Goal: Information Seeking & Learning: Understand process/instructions

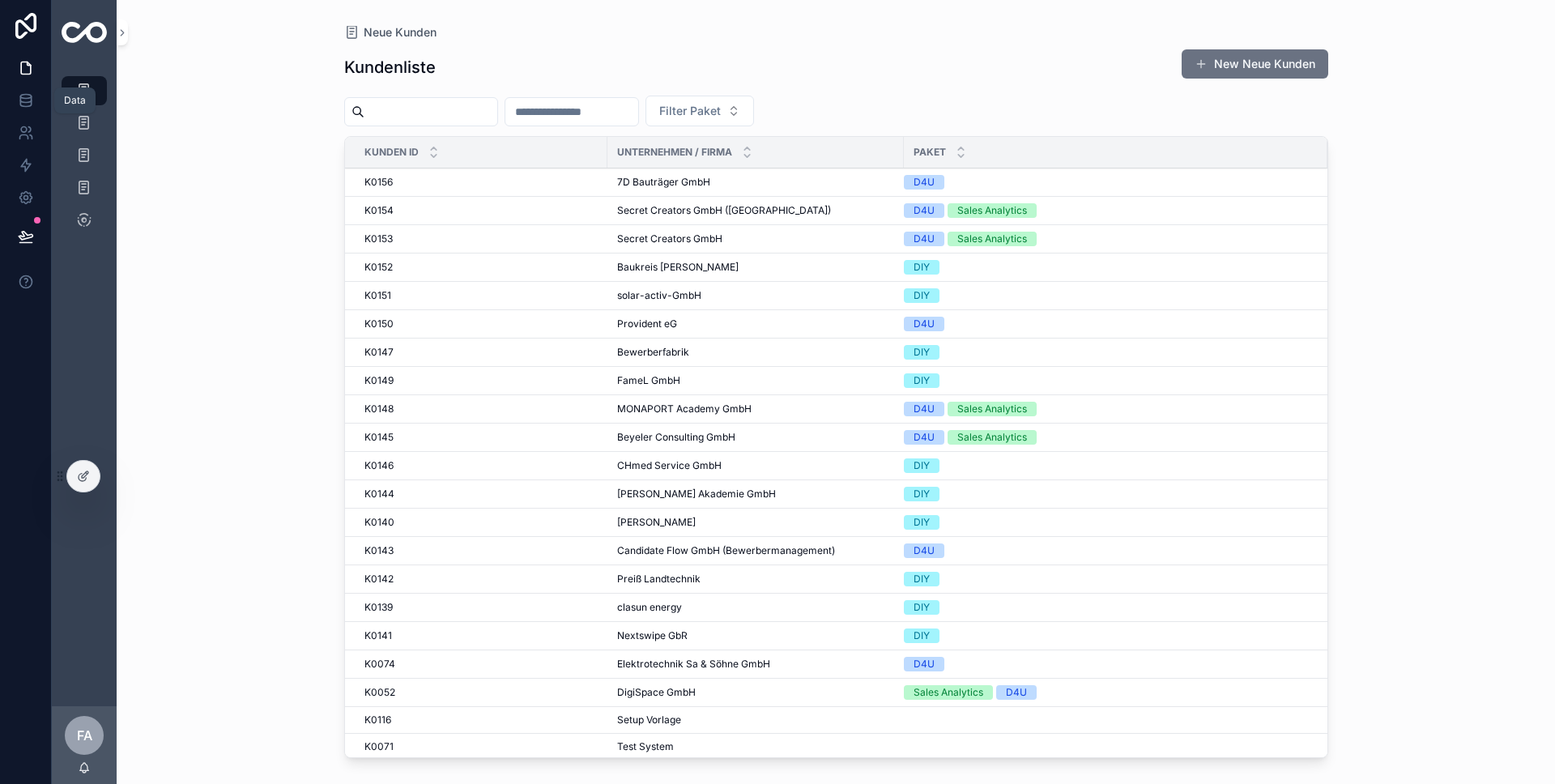
click at [18, 102] on icon at bounding box center [26, 101] width 16 height 16
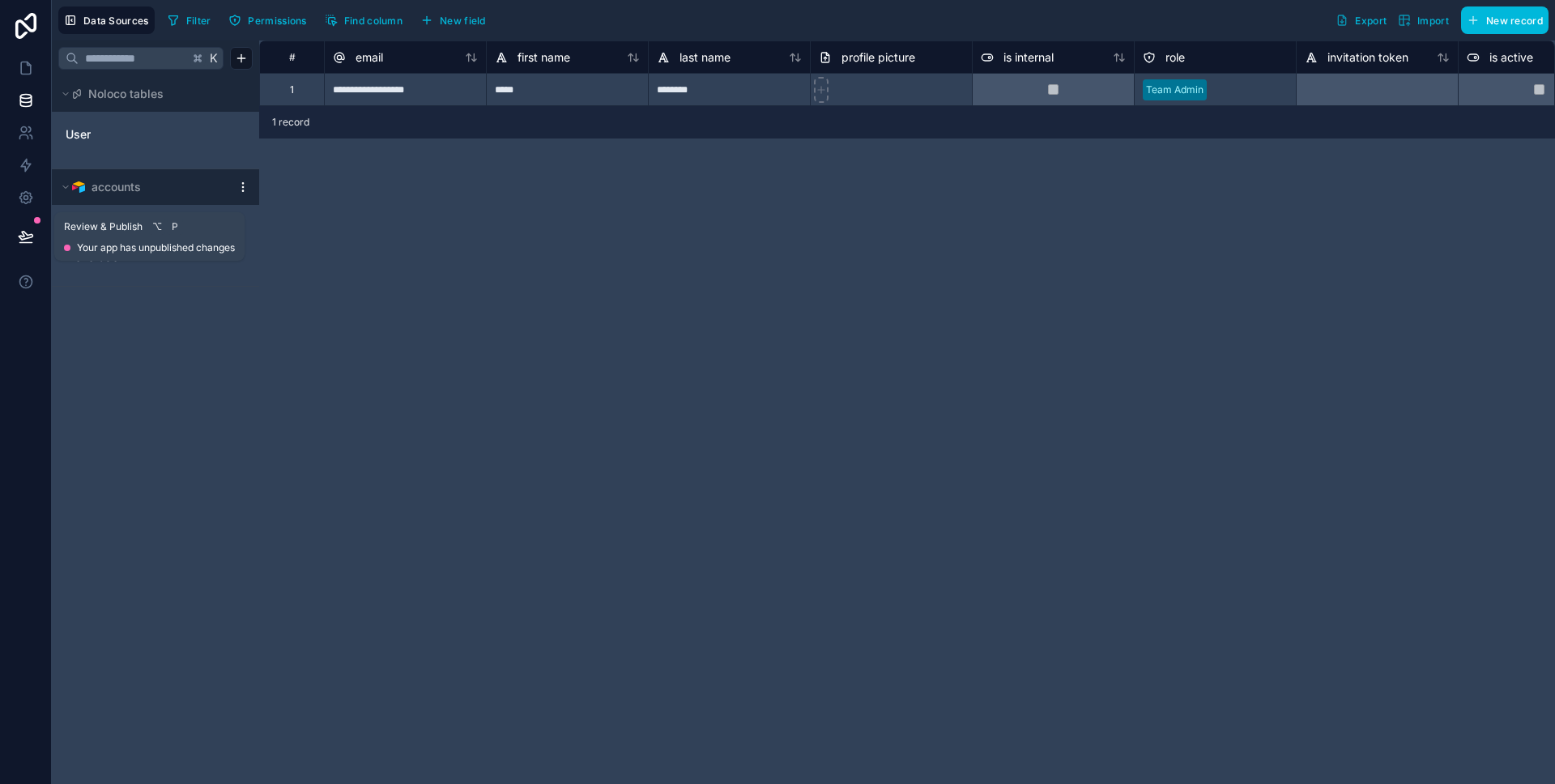
click at [48, 222] on div at bounding box center [25, 236] width 51 height 45
click at [110, 216] on div "Neue Kunden" at bounding box center [155, 228] width 194 height 26
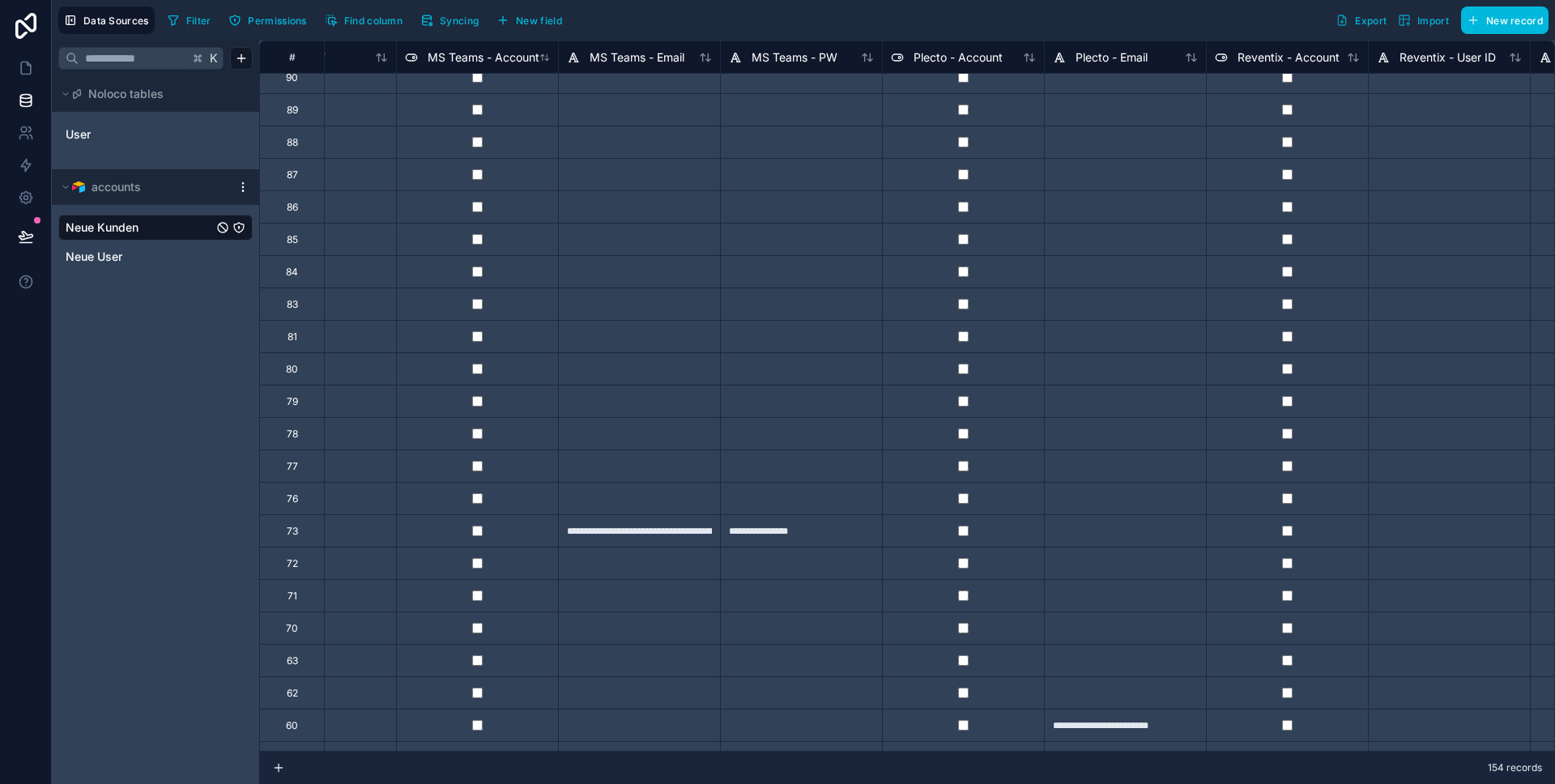
scroll to position [2968, 4301]
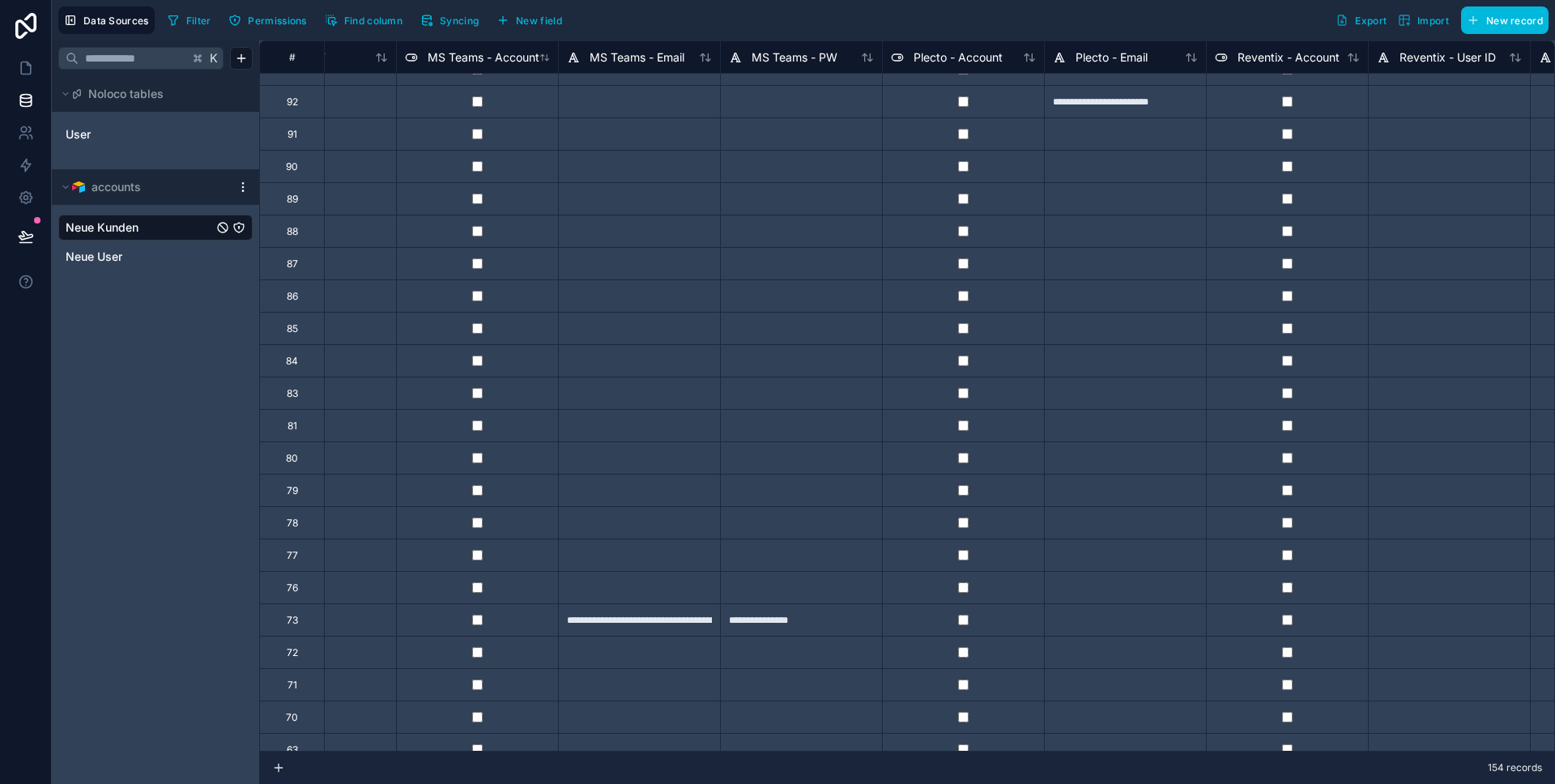
click at [1367, 20] on span "Export" at bounding box center [1371, 20] width 32 height 12
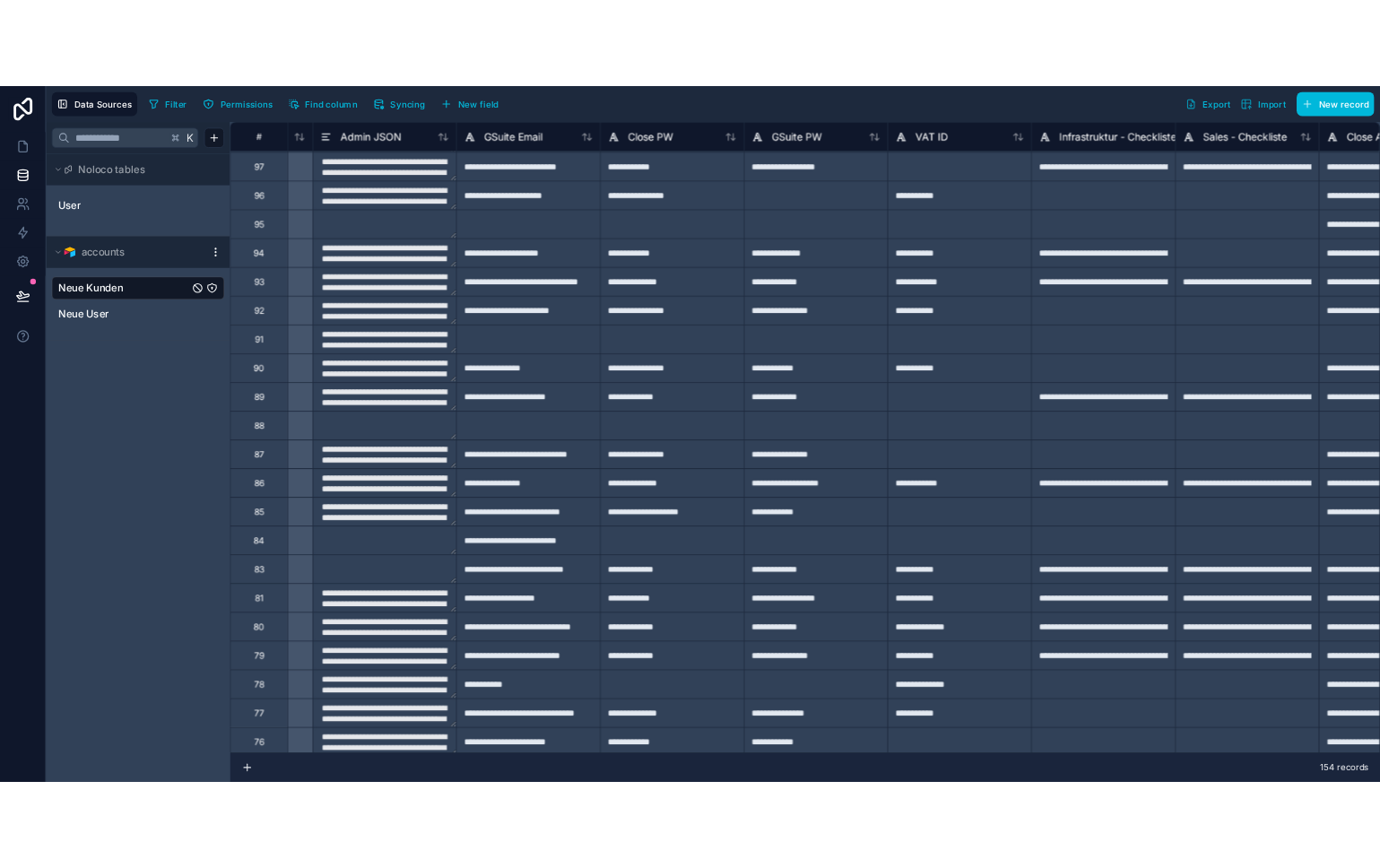
scroll to position [3118, 8766]
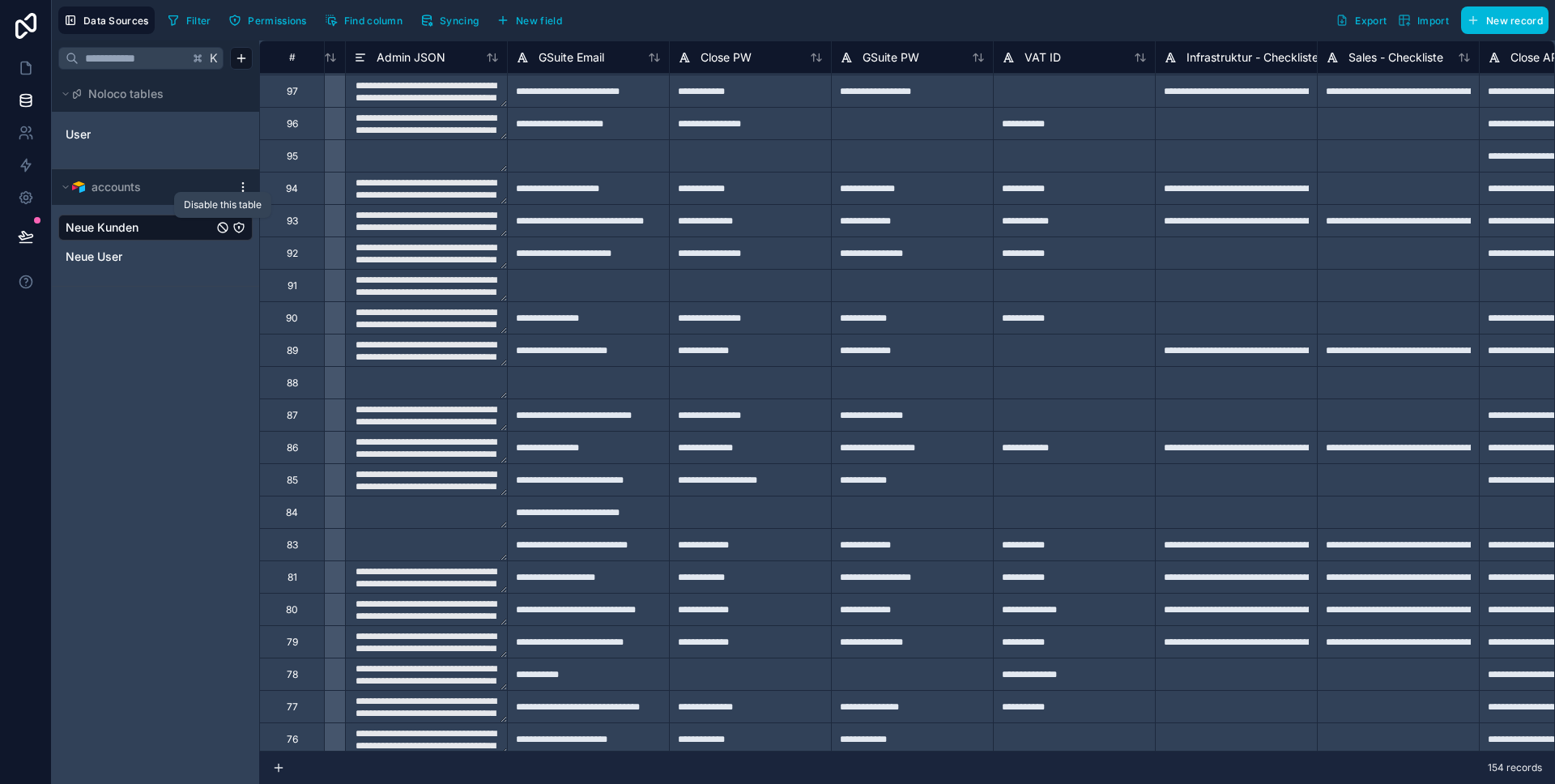
click at [221, 225] on icon "Neue Kunden" at bounding box center [223, 228] width 13 height 13
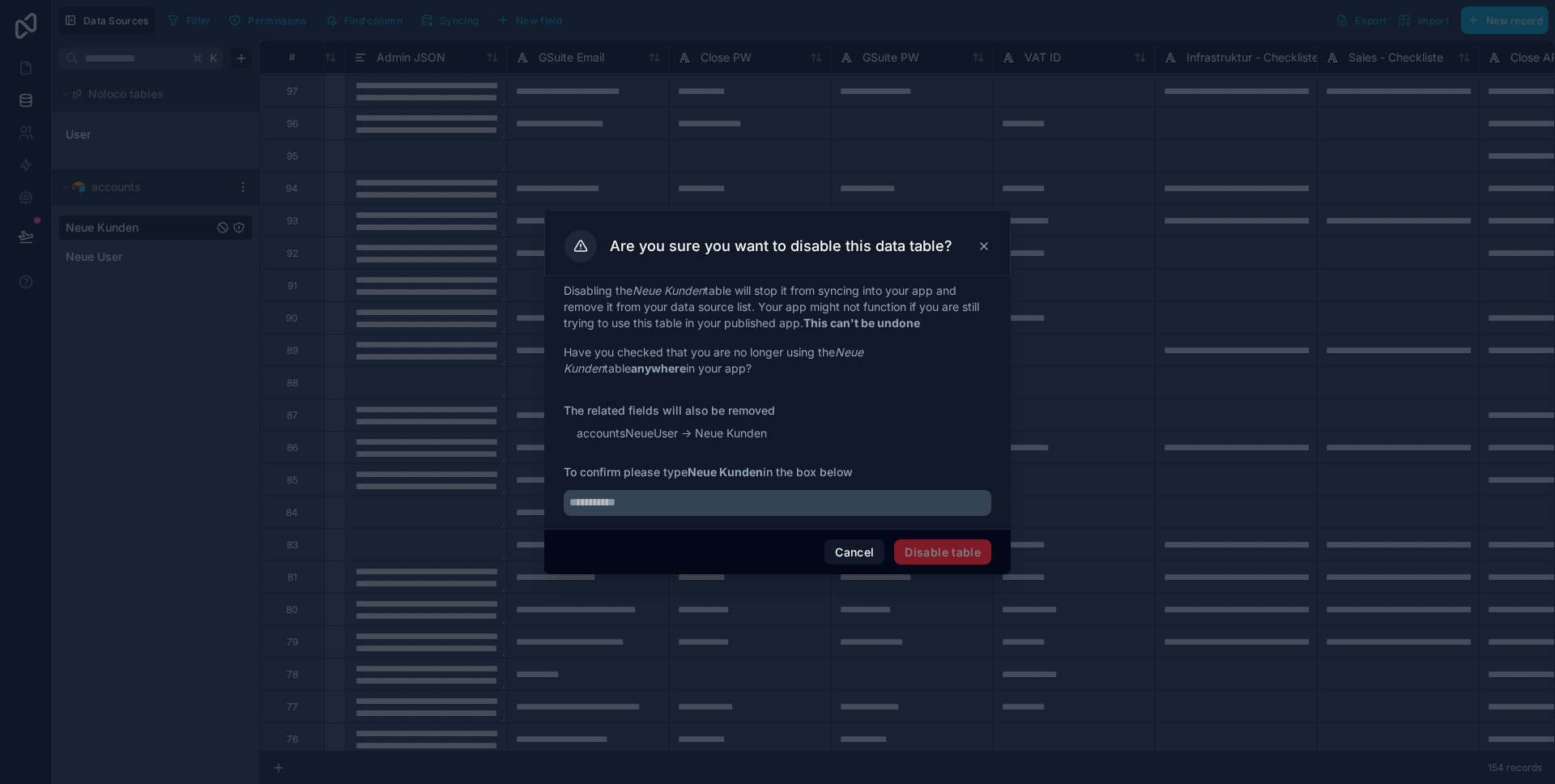
click at [853, 553] on button "Cancel" at bounding box center [854, 552] width 60 height 26
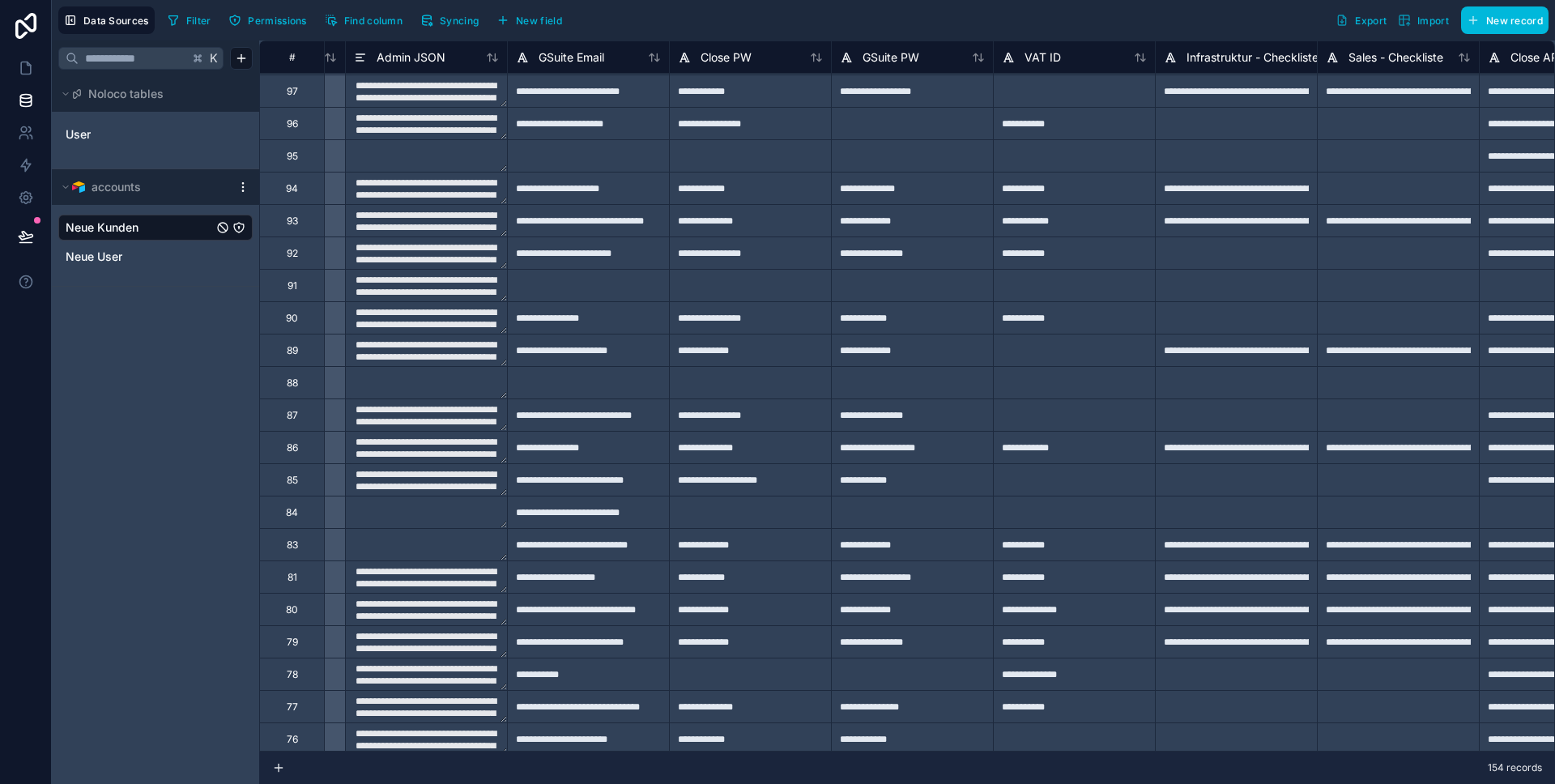
click at [240, 228] on icon "Neue Kunden" at bounding box center [239, 228] width 13 height 13
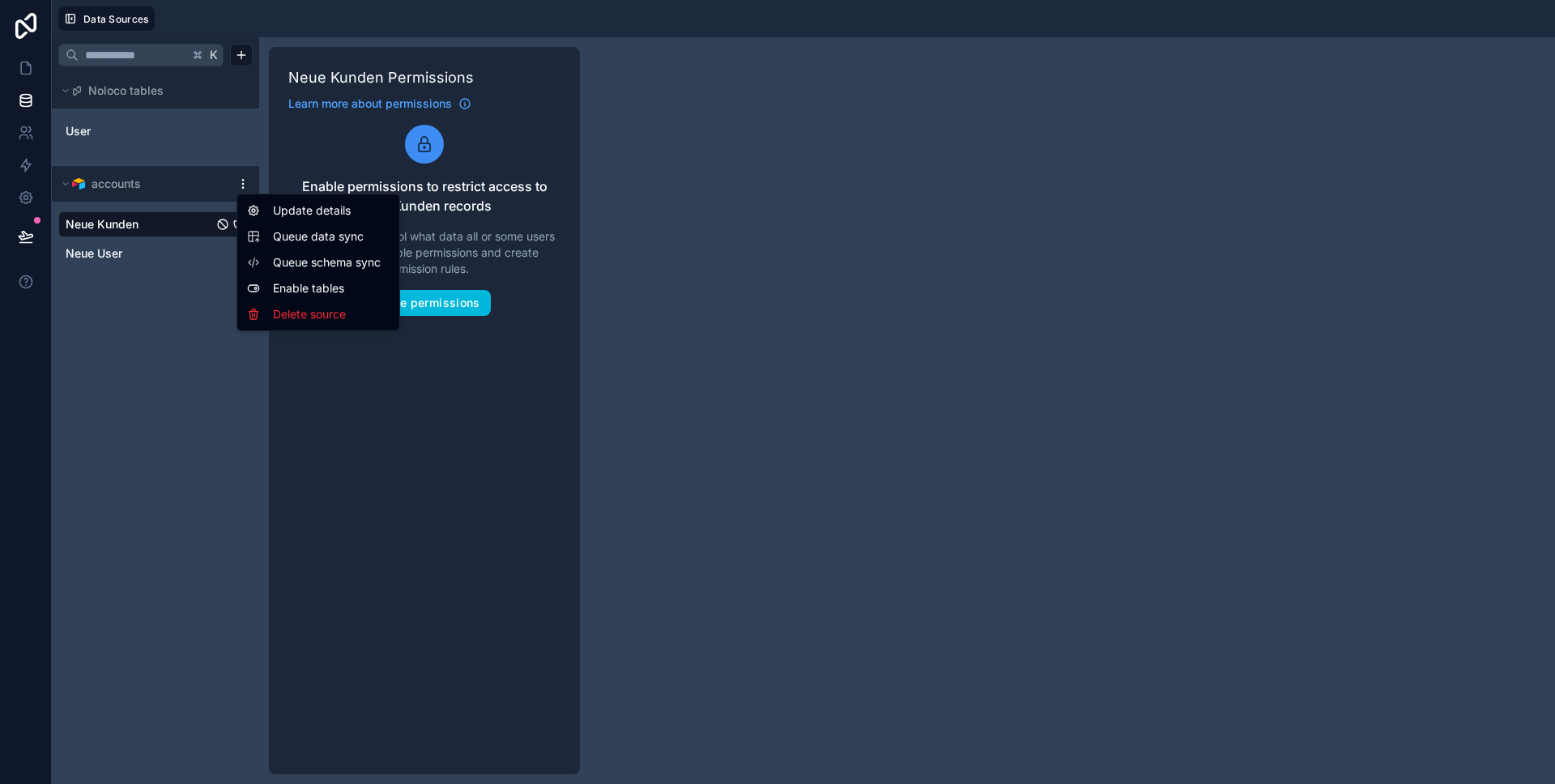
click at [247, 184] on html "Data Sources K Noloco tables User accounts Neue Kunden Neue User Neue Kunden Pe…" at bounding box center [778, 392] width 1555 height 784
click at [169, 329] on html "Data Sources K Noloco tables User accounts Neue Kunden Neue User Neue Kunden Pe…" at bounding box center [778, 392] width 1555 height 784
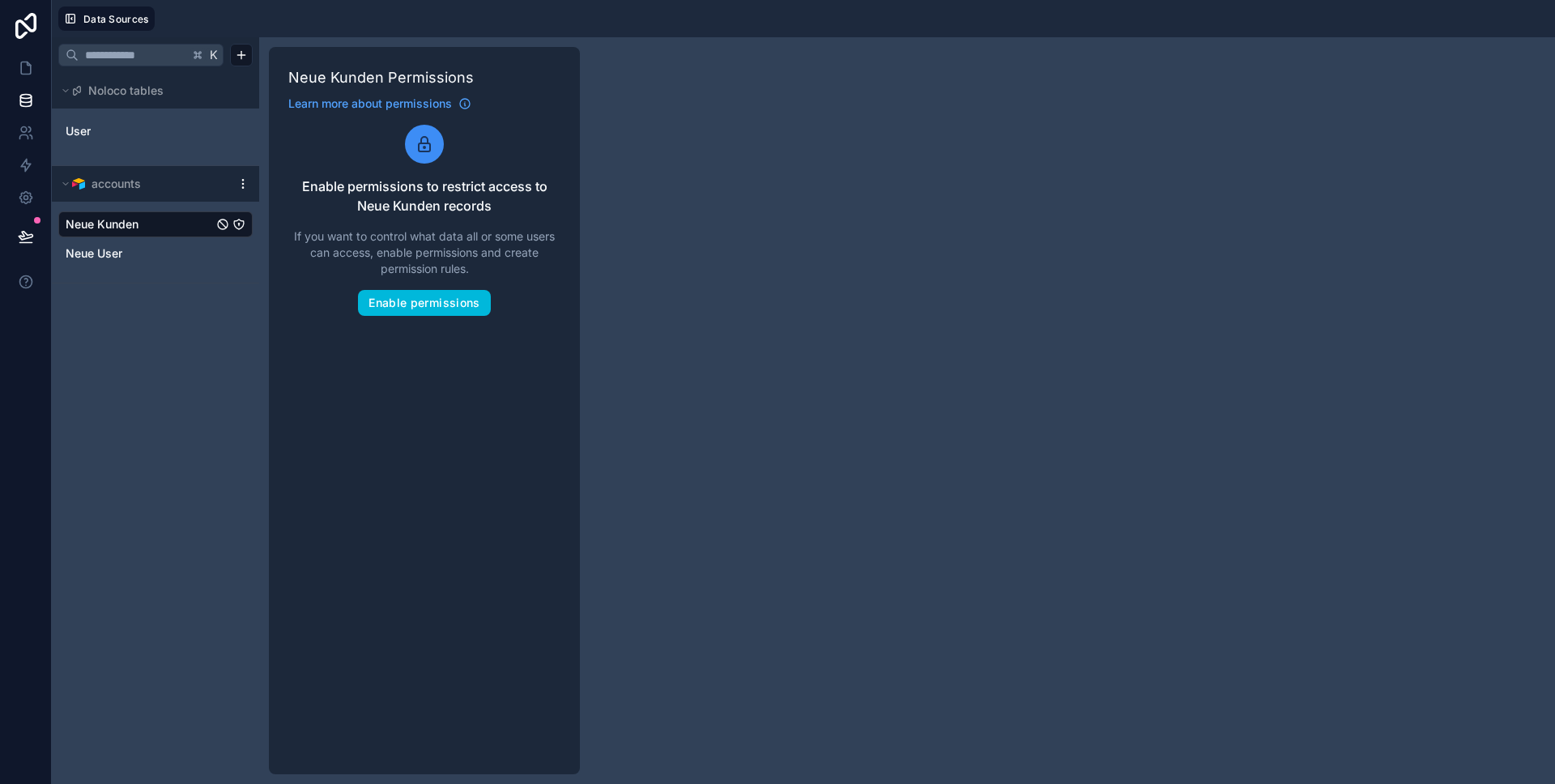
click at [102, 177] on span "accounts" at bounding box center [116, 184] width 49 height 16
click at [101, 183] on span "accounts" at bounding box center [116, 184] width 49 height 16
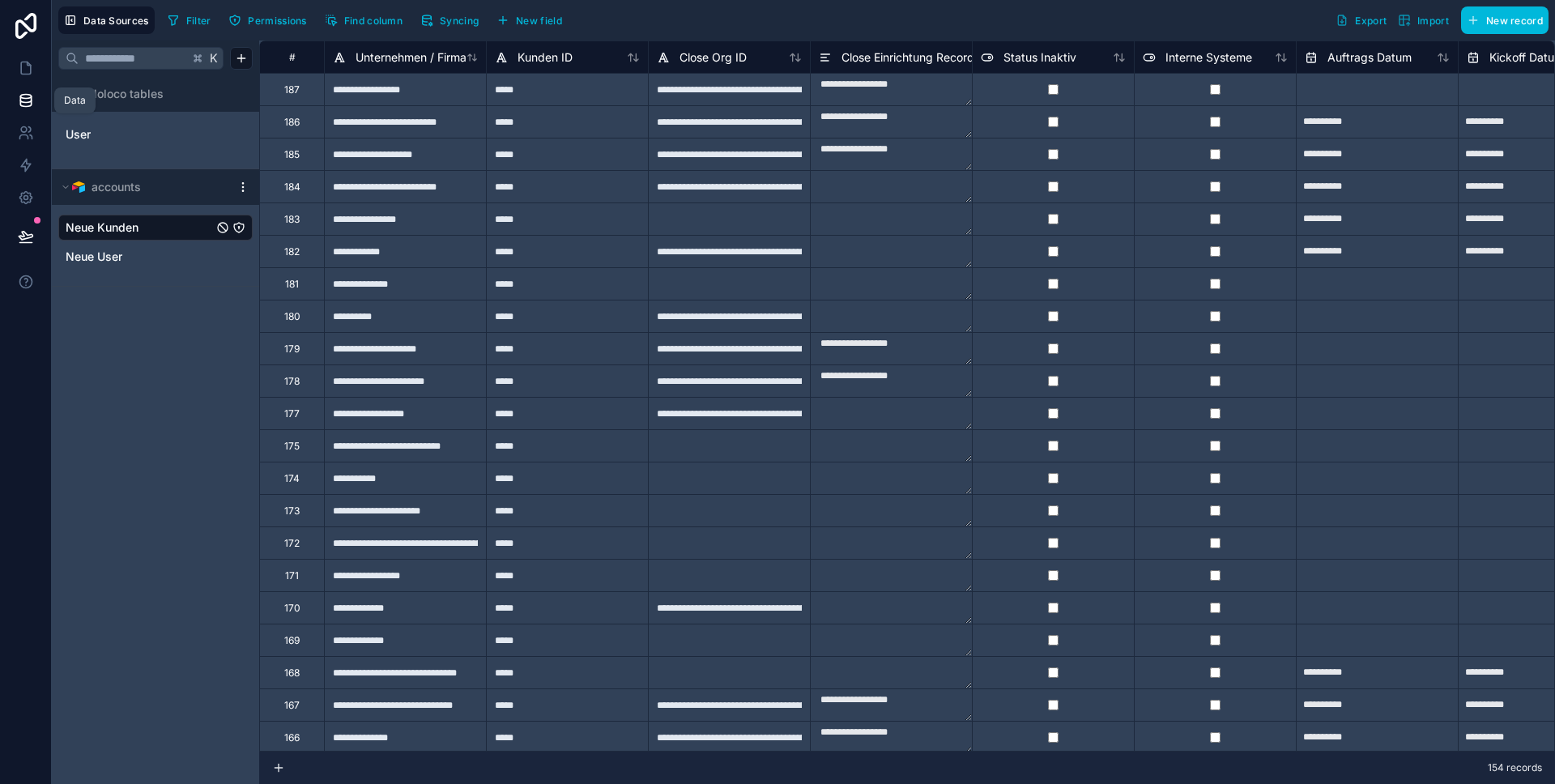
click at [28, 69] on icon at bounding box center [26, 68] width 16 height 16
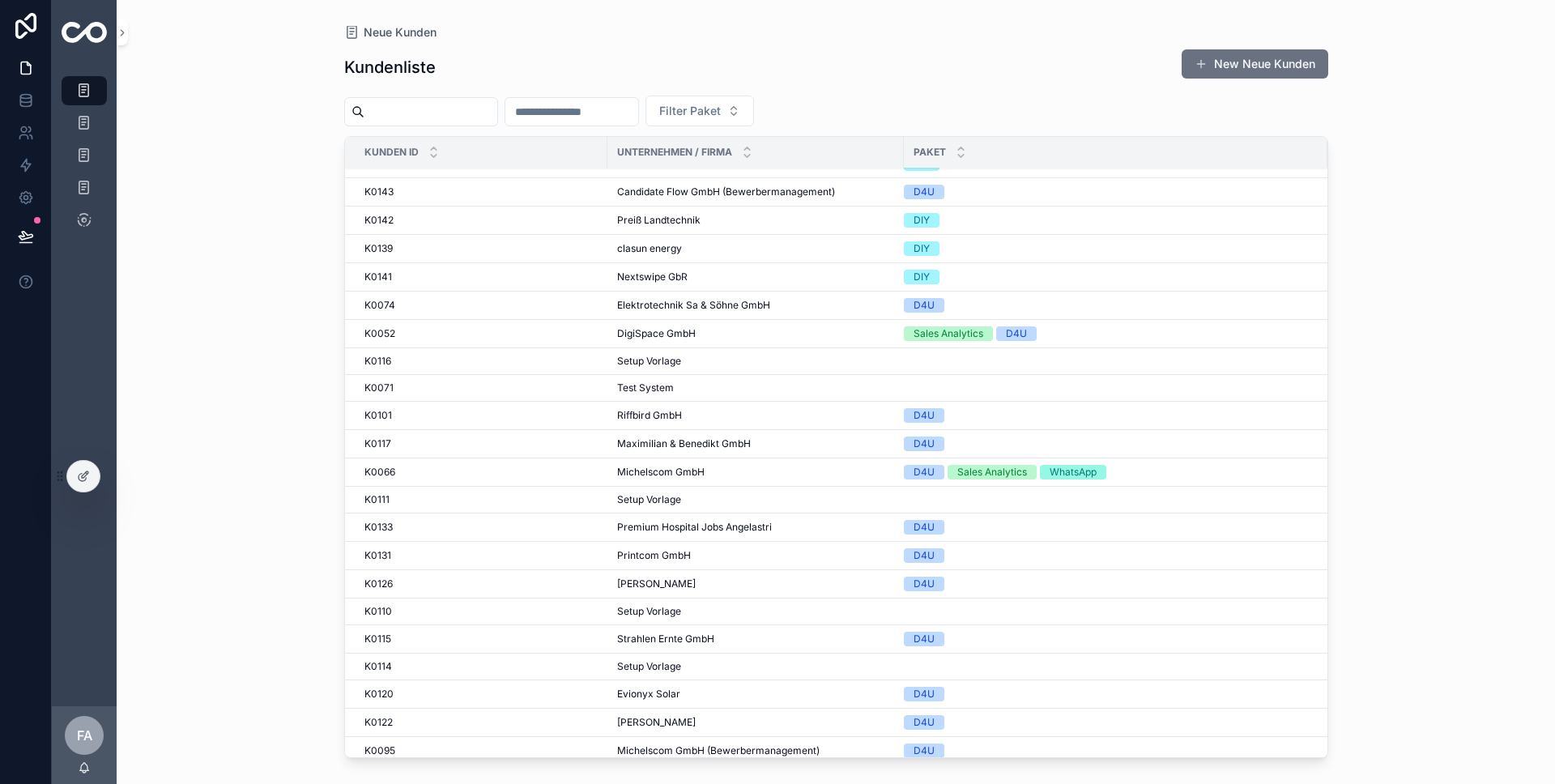
scroll to position [362, 0]
click at [660, 466] on span "Michelscom GmbH" at bounding box center [660, 469] width 88 height 13
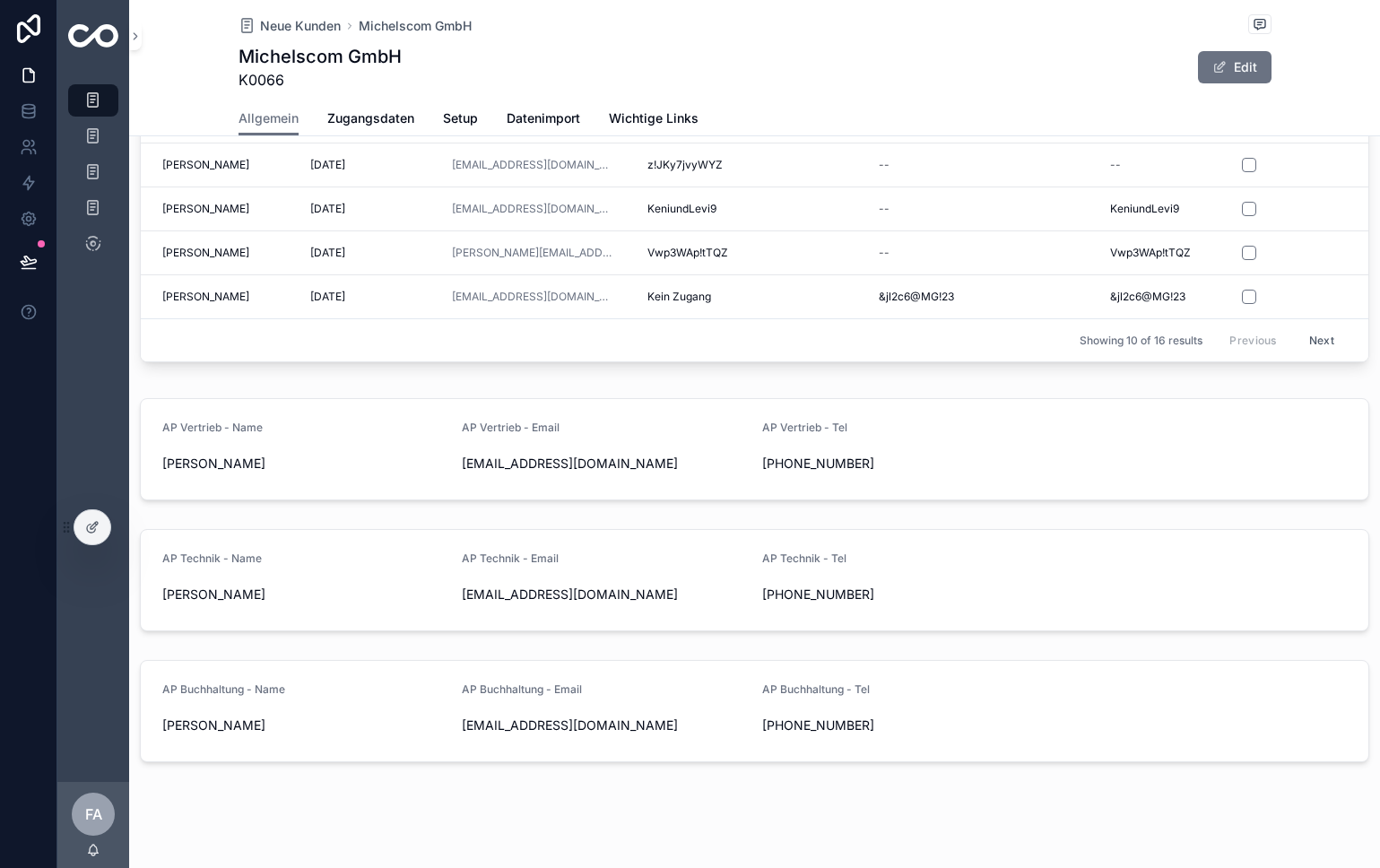
scroll to position [1275, 0]
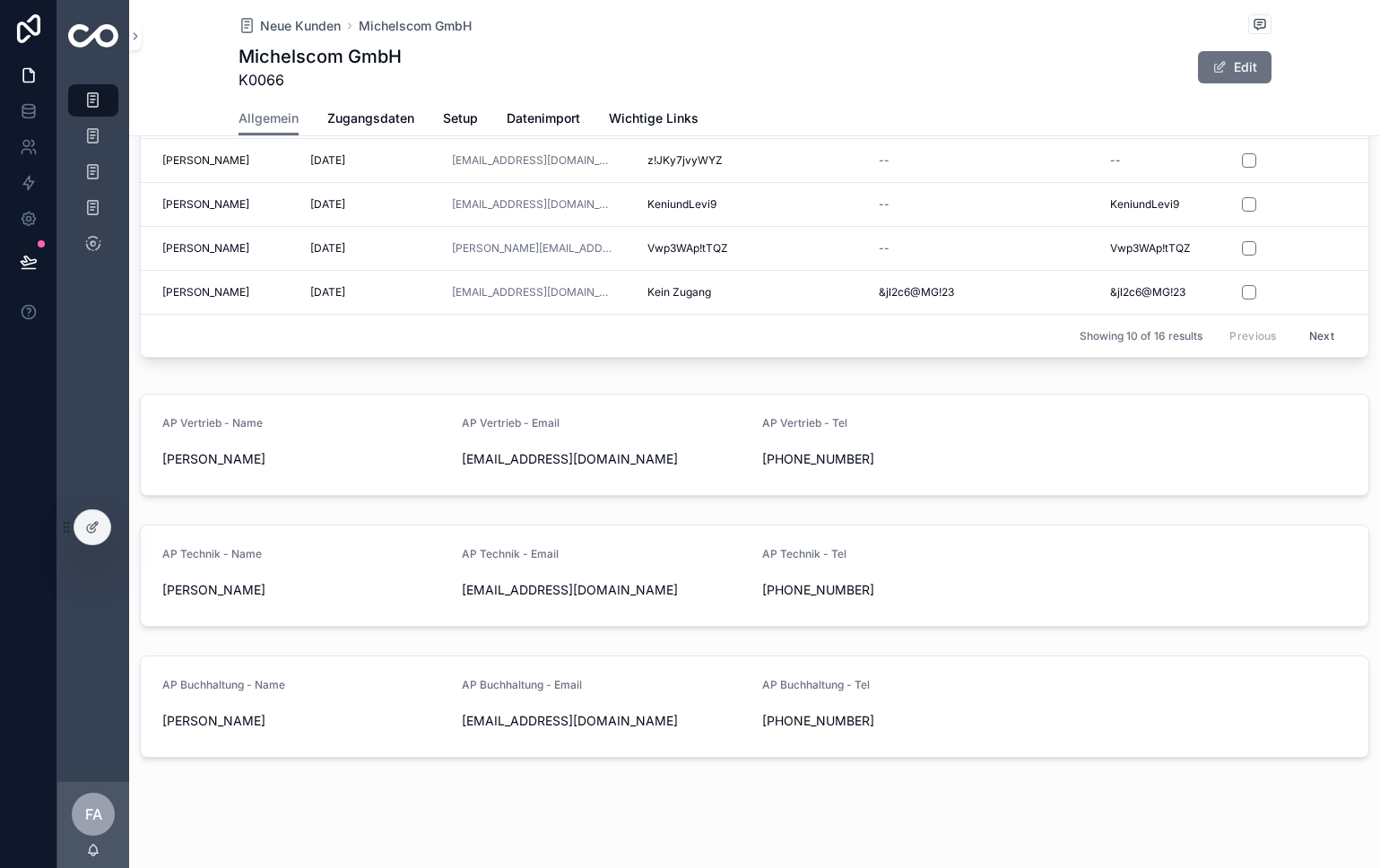
click at [358, 117] on span "Zugangsdaten" at bounding box center [371, 119] width 87 height 18
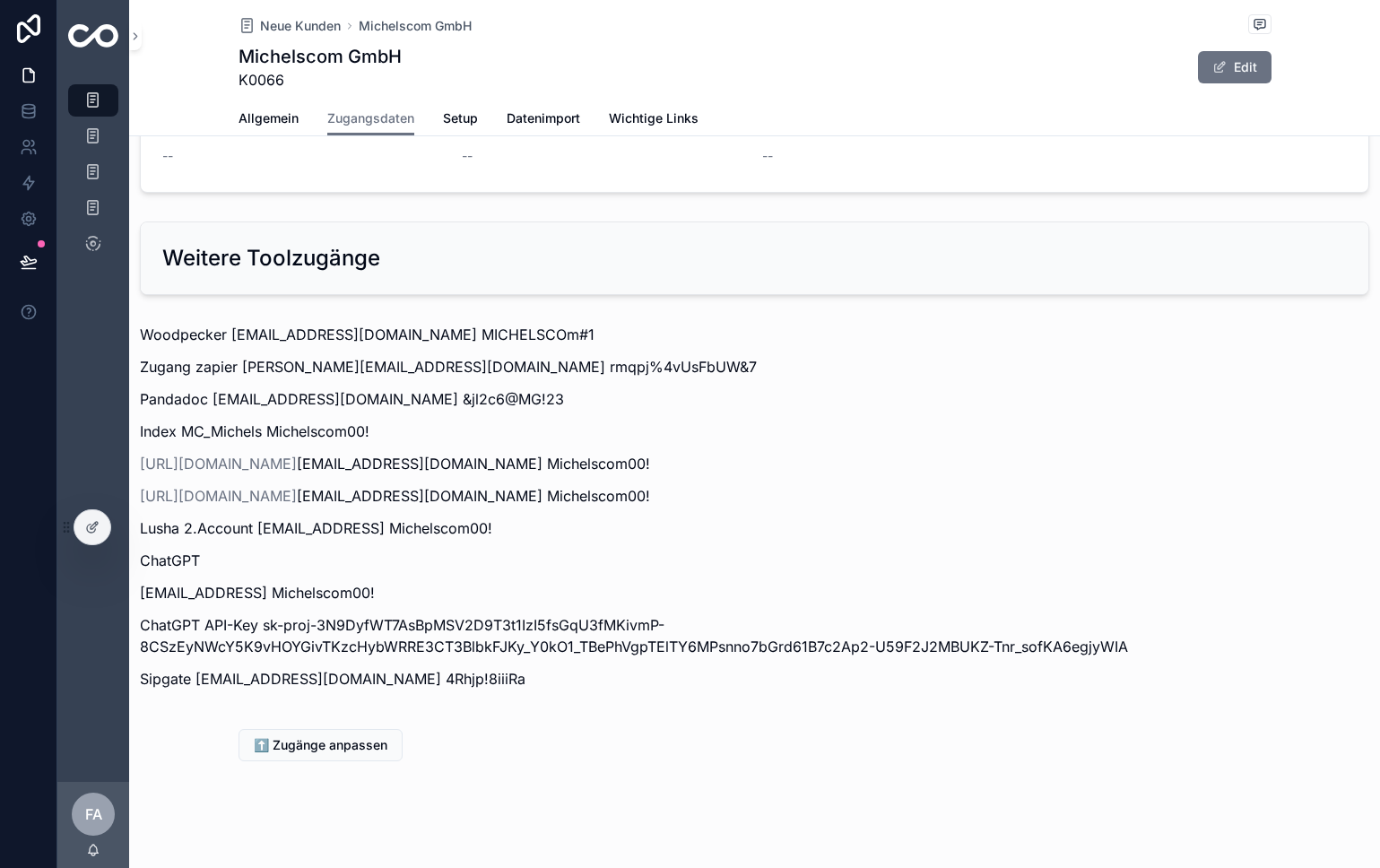
scroll to position [2034, 0]
click at [609, 681] on p "Sipgate [EMAIL_ADDRESS][DOMAIN_NAME] 4Rhjp!8iiiRa" at bounding box center [754, 677] width 1229 height 22
click at [465, 119] on span "Setup" at bounding box center [460, 119] width 35 height 18
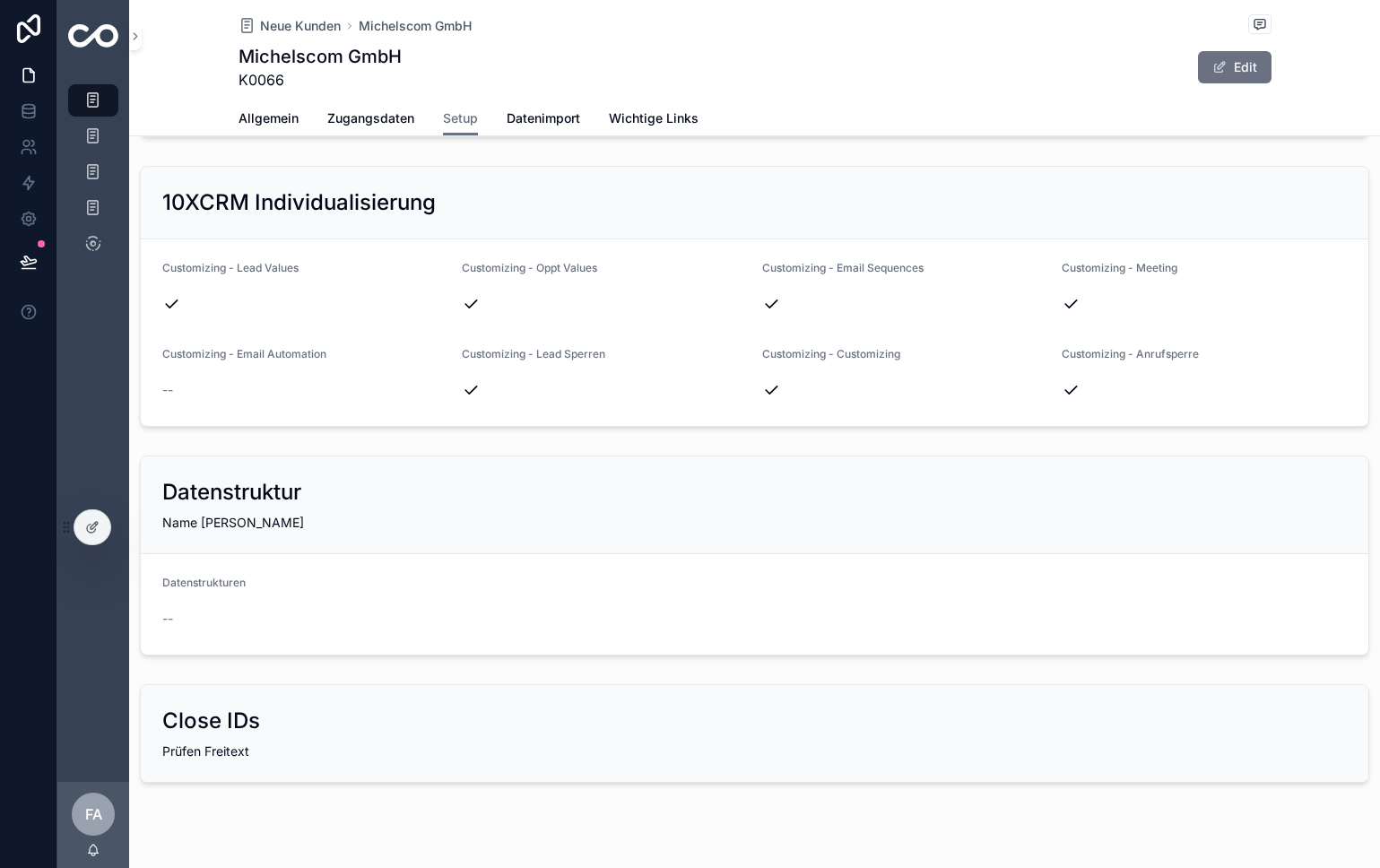
scroll to position [2546, 0]
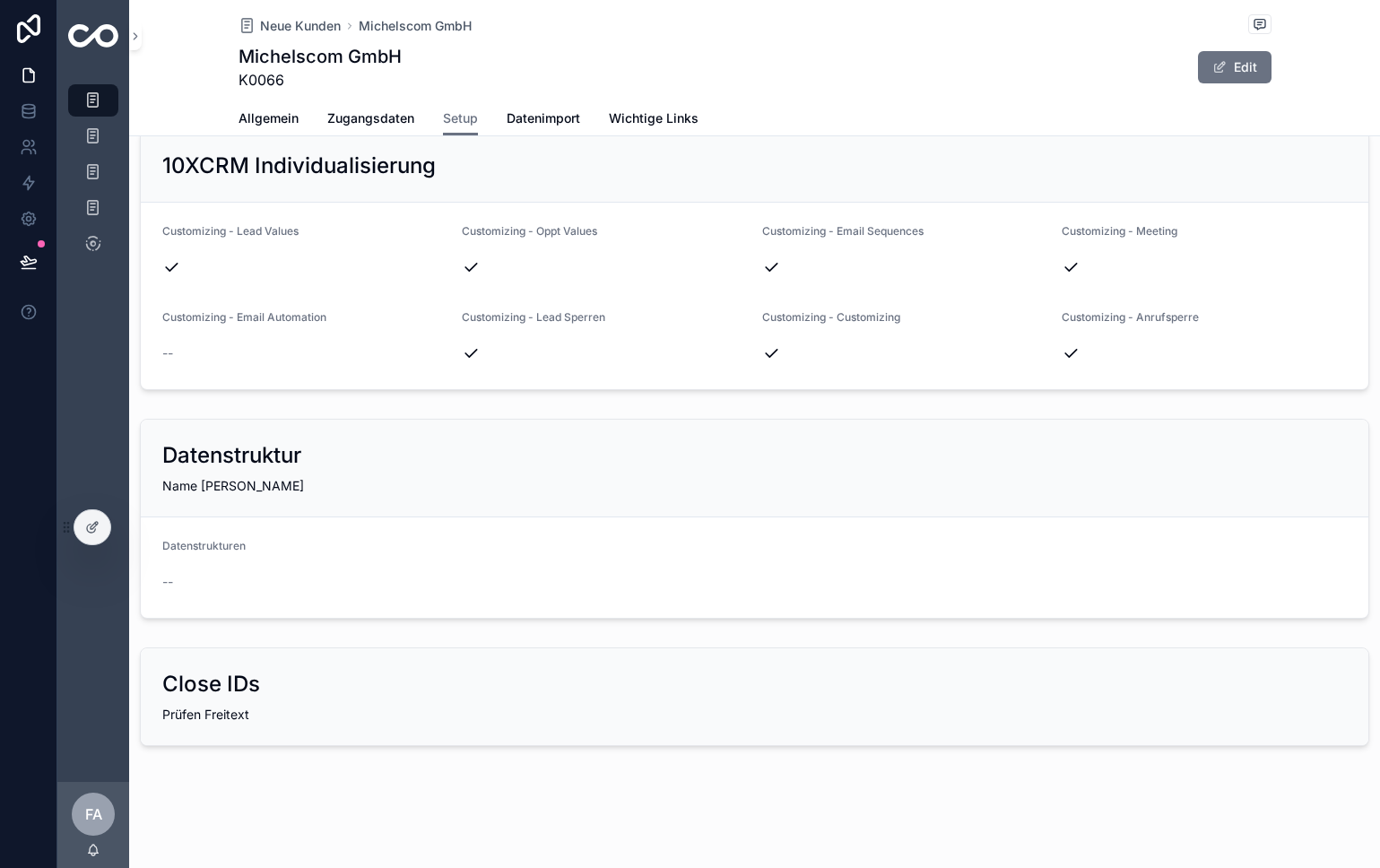
click at [544, 124] on span "Datenimport" at bounding box center [543, 119] width 73 height 18
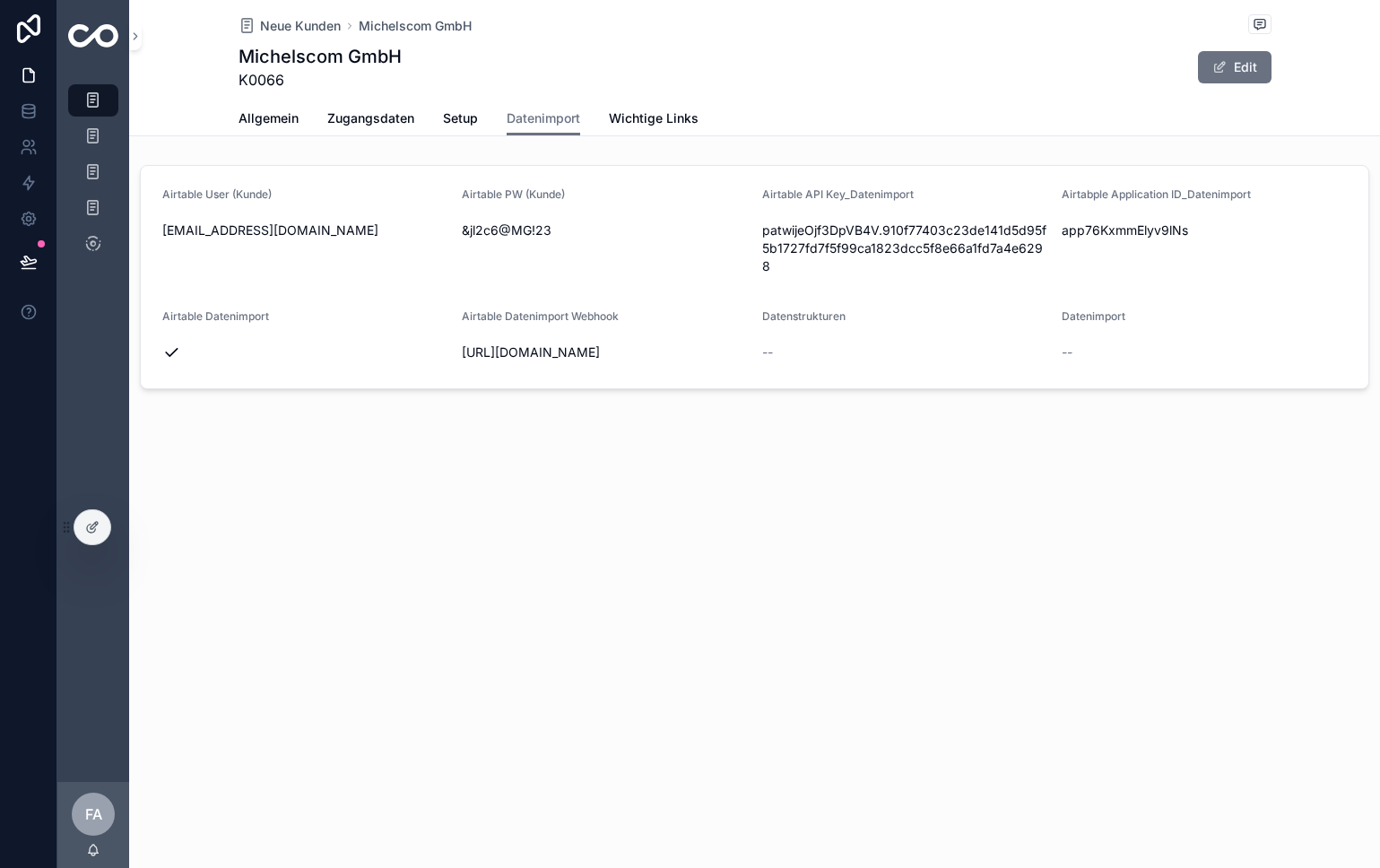
click at [670, 122] on span "Wichtige Links" at bounding box center [653, 119] width 90 height 18
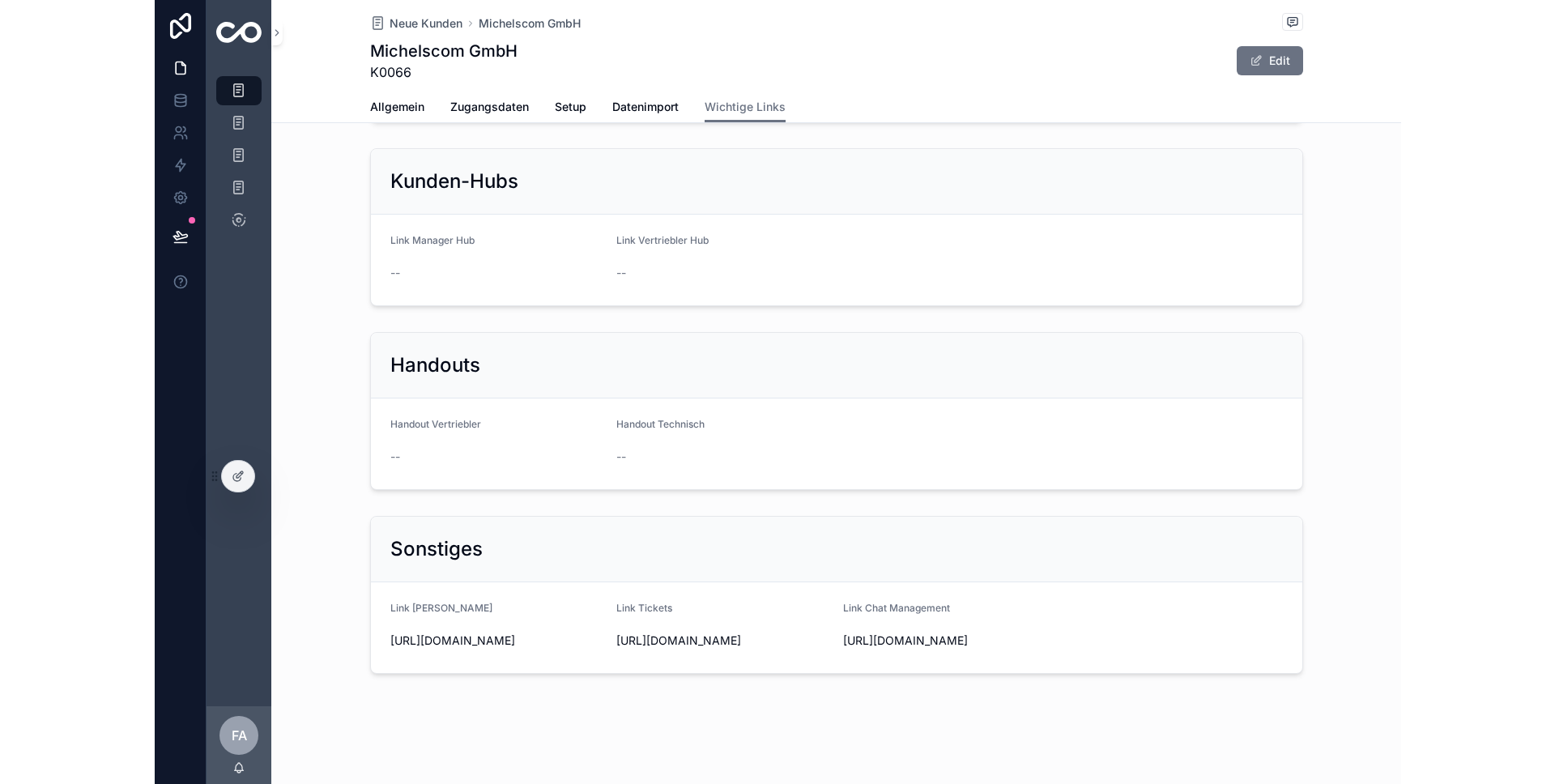
scroll to position [265, 0]
